Goal: Transaction & Acquisition: Purchase product/service

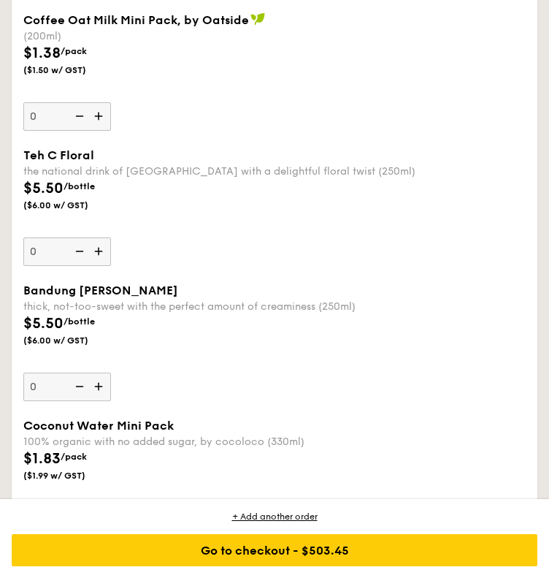
scroll to position [4567, 0]
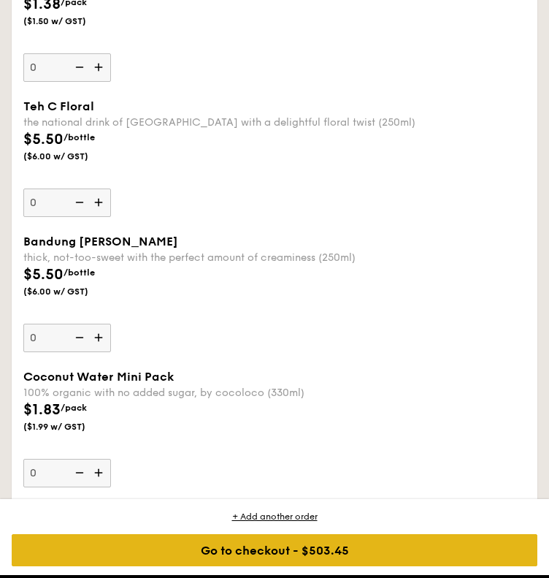
click at [351, 550] on div "Go to checkout - $503.45" at bounding box center [275, 550] width 526 height 32
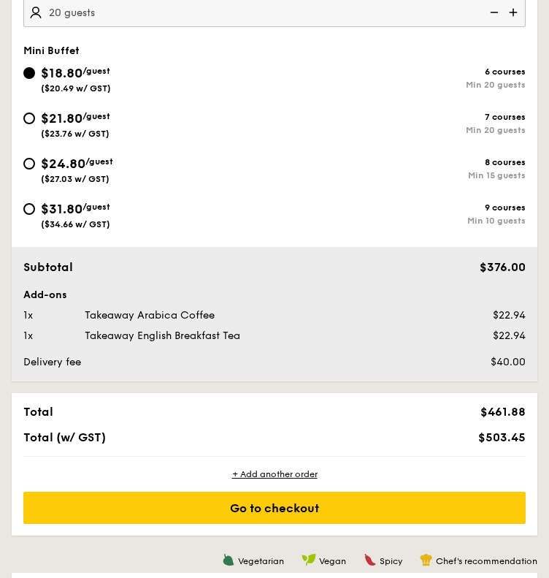
scroll to position [443, 0]
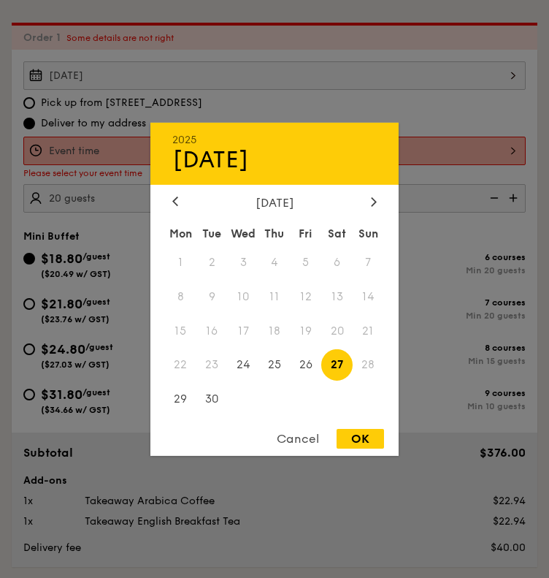
click at [289, 72] on div "[DATE] 2025 Sep [DATE] Tue Wed Thu Fri Sat Sun 1 2 3 4 5 6 7 8 9 10 11 12 13 14…" at bounding box center [274, 75] width 503 height 28
click at [507, 151] on div at bounding box center [274, 289] width 549 height 578
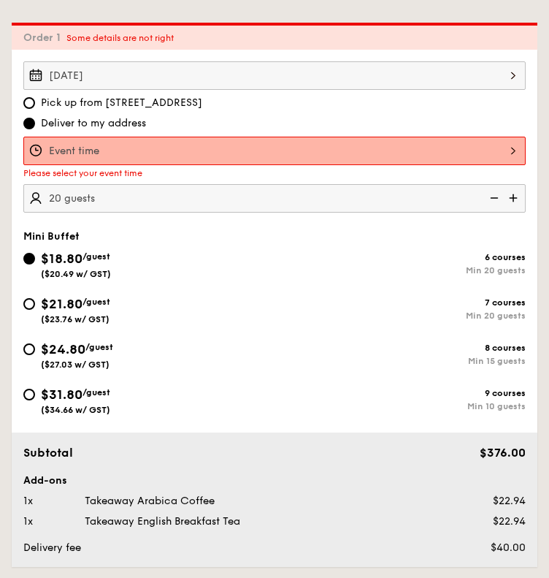
click at [496, 151] on div at bounding box center [274, 289] width 549 height 578
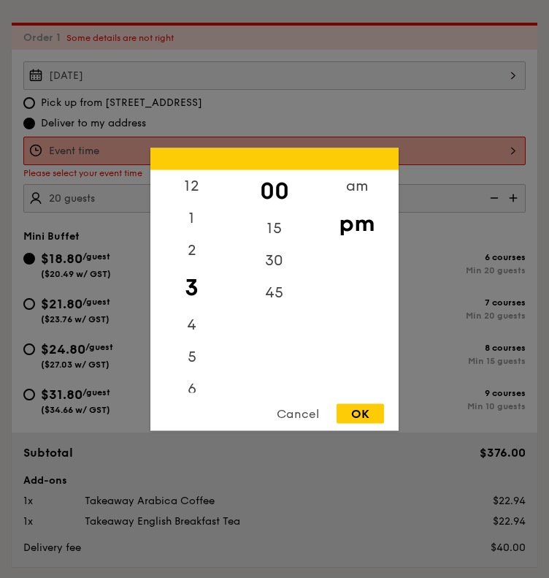
click at [514, 154] on div "12 1 2 3 4 5 6 7 8 9 10 11 00 15 30 45 am pm Cancel OK" at bounding box center [274, 151] width 503 height 28
click at [199, 188] on div "12" at bounding box center [191, 190] width 83 height 42
click at [279, 268] on div "30" at bounding box center [274, 265] width 83 height 42
click at [351, 410] on div "OK" at bounding box center [360, 413] width 47 height 20
type input "12:30PM"
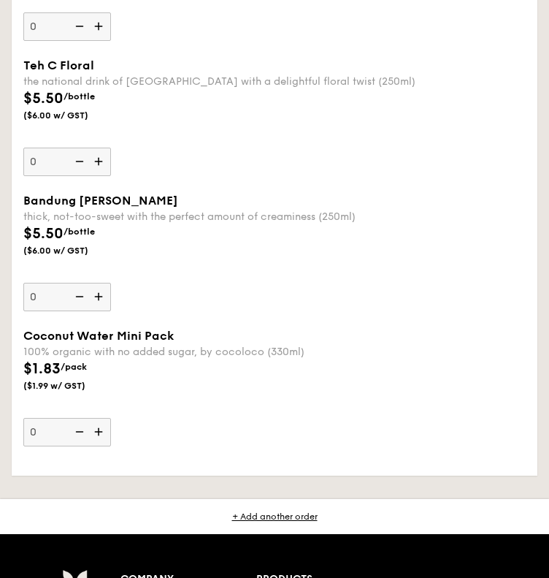
scroll to position [4571, 0]
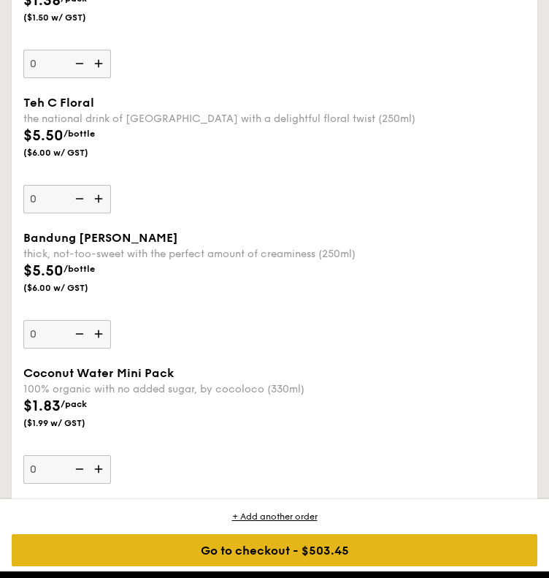
click at [376, 549] on div "Go to checkout - $503.45" at bounding box center [275, 550] width 526 height 32
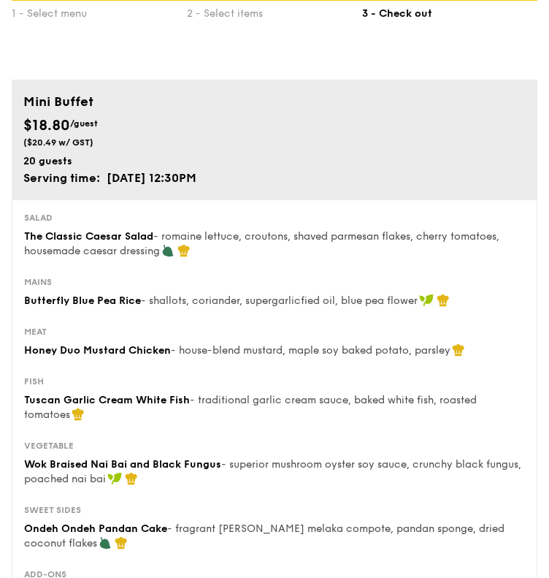
scroll to position [146, 0]
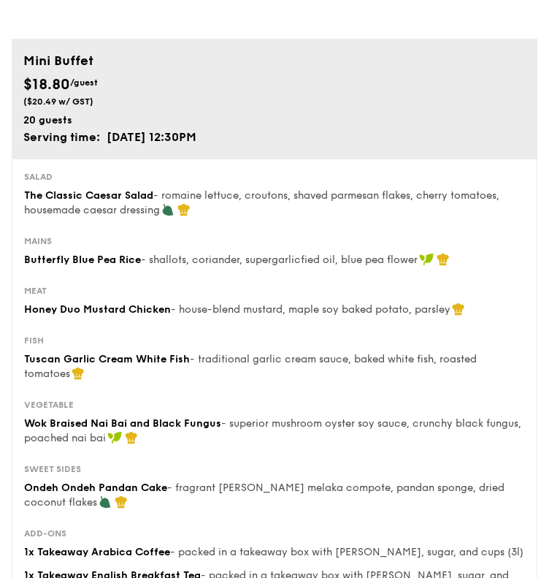
click at [503, 248] on div "Mains Butterfly Blue Pea Rice - shallots, coriander, supergarlicfied oil, blue …" at bounding box center [274, 251] width 501 height 32
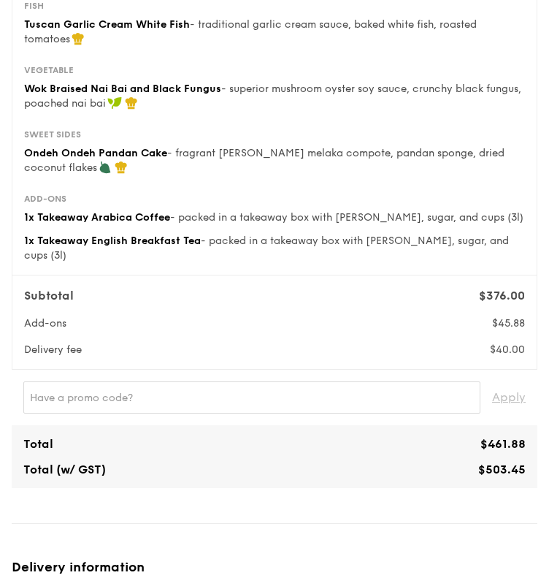
scroll to position [0, 0]
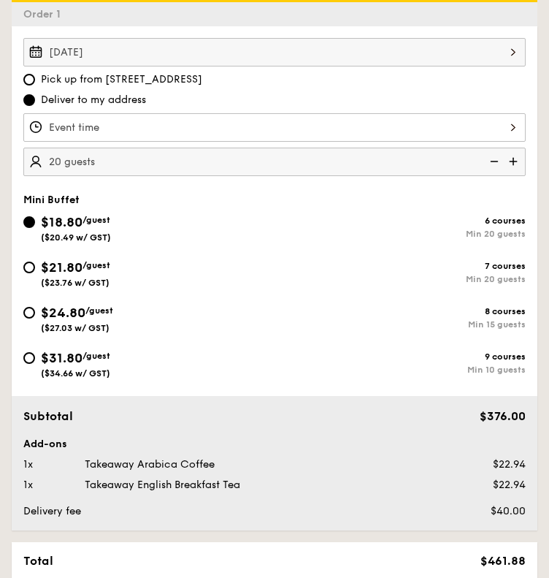
scroll to position [5139, 0]
